Goal: Transaction & Acquisition: Purchase product/service

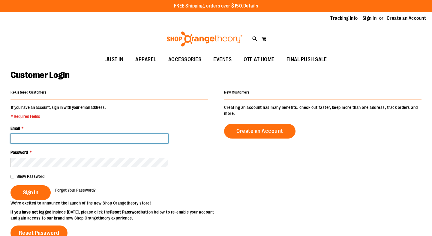
type input "**********"
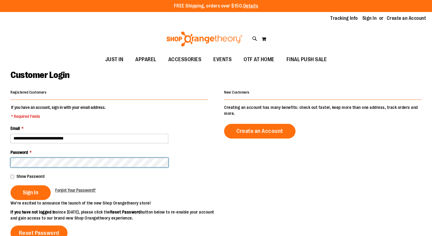
click at [30, 192] on button "Sign In" at bounding box center [30, 192] width 40 height 15
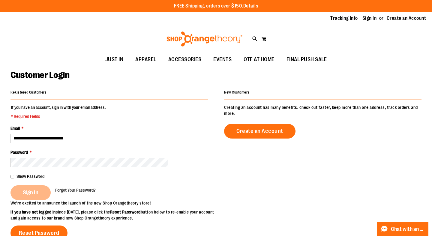
click at [34, 195] on div "Sign In" at bounding box center [32, 192] width 45 height 15
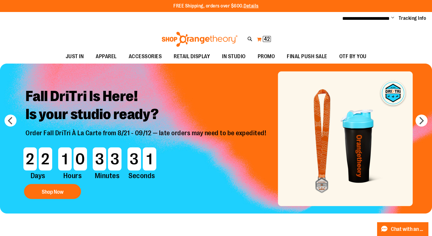
click at [267, 37] on span "42" at bounding box center [267, 39] width 6 height 6
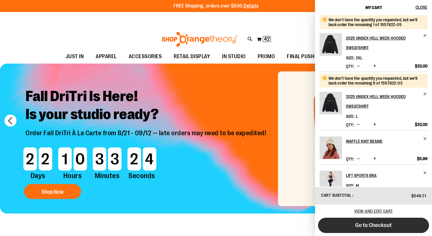
click at [382, 224] on span "Go to Checkout" at bounding box center [373, 225] width 37 height 7
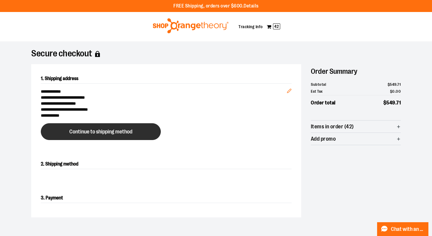
click at [135, 133] on button "Continue to shipping method" at bounding box center [101, 131] width 120 height 17
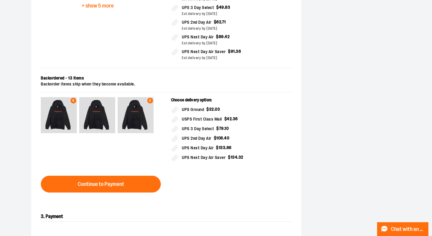
scroll to position [265, 0]
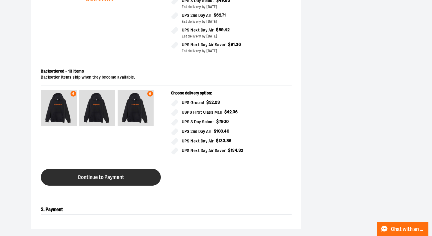
click at [99, 176] on span "Continue to Payment" at bounding box center [101, 177] width 46 height 6
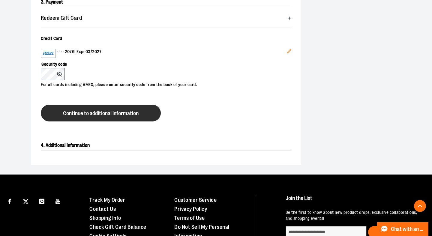
click at [114, 111] on span "Continue to additional information" at bounding box center [101, 114] width 76 height 6
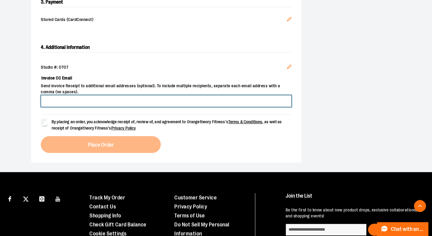
click at [106, 102] on input "Invoice CC Email" at bounding box center [166, 101] width 251 height 12
type input "**********"
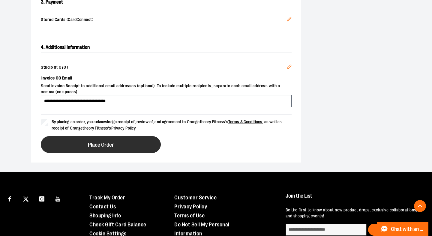
click at [90, 147] on span "Place Order" at bounding box center [101, 145] width 26 height 6
